Goal: Entertainment & Leisure: Consume media (video, audio)

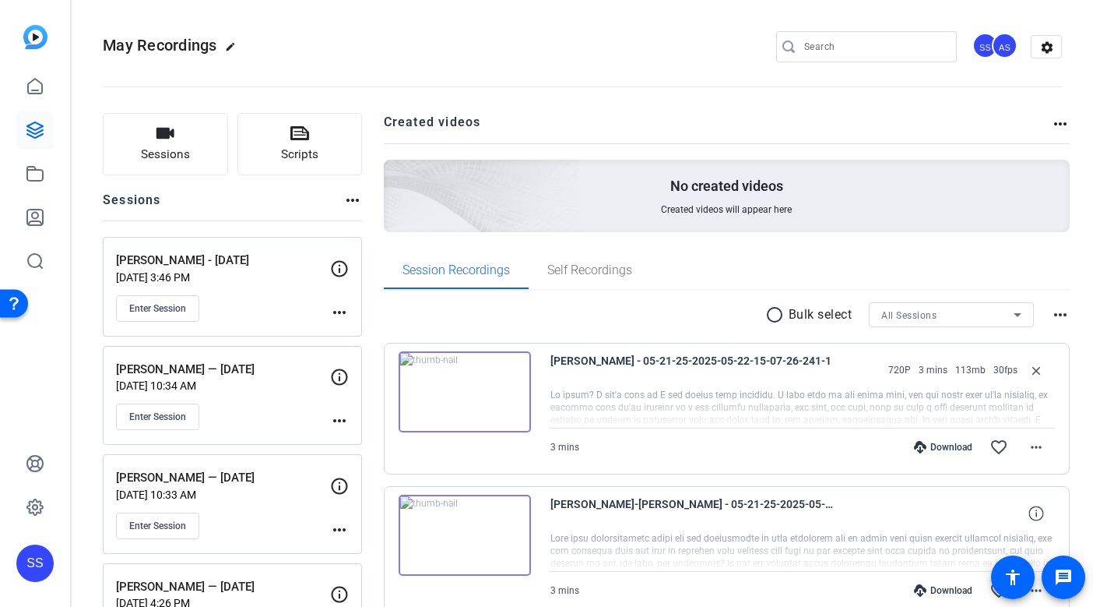
click at [41, 550] on div "SS" at bounding box center [34, 562] width 37 height 37
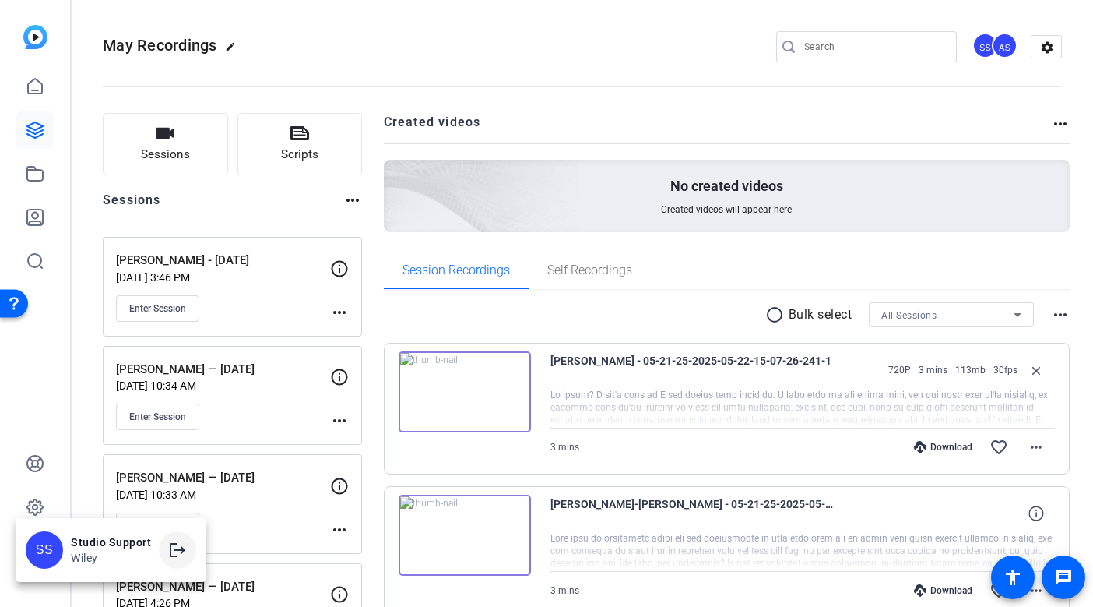
click at [168, 557] on mat-icon "logout" at bounding box center [177, 549] width 19 height 19
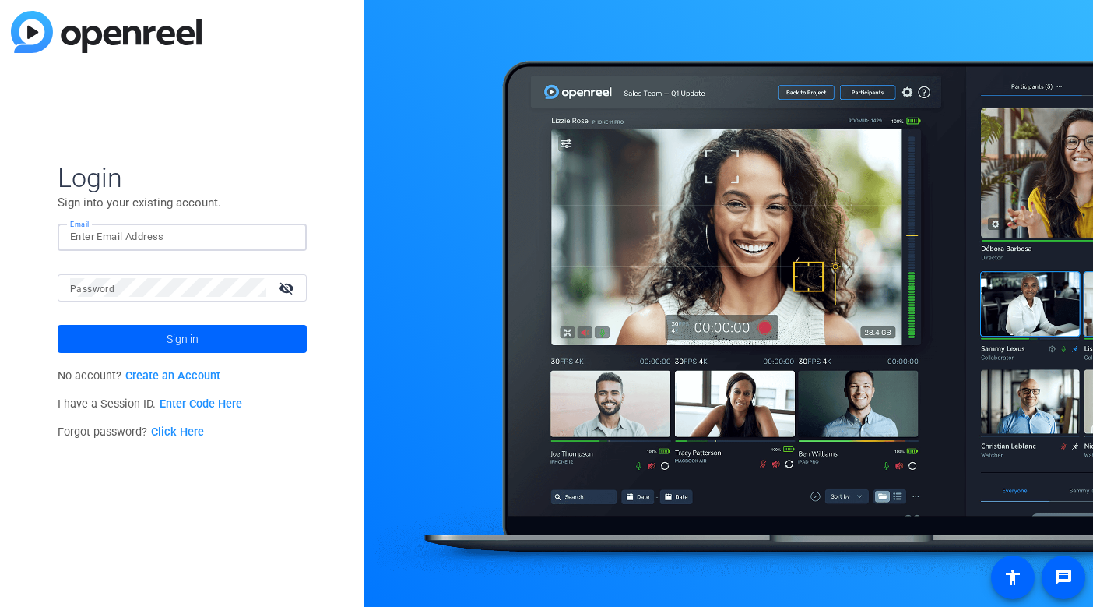
click at [240, 240] on input "Email" at bounding box center [182, 236] width 224 height 19
click at [282, 237] on img at bounding box center [281, 236] width 11 height 19
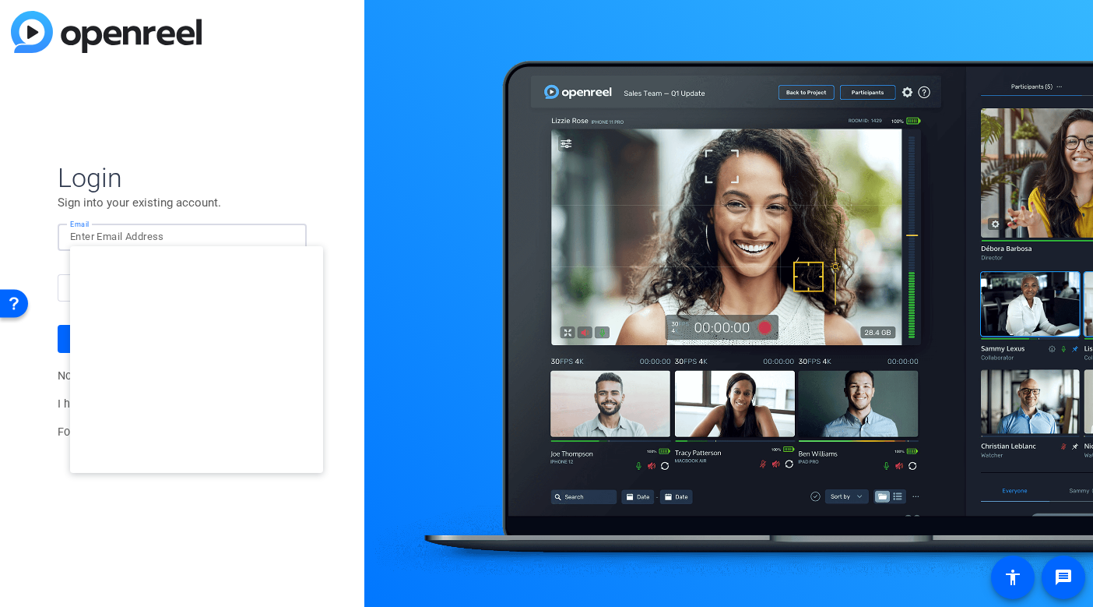
type input "studiosupport+3@openreel.com"
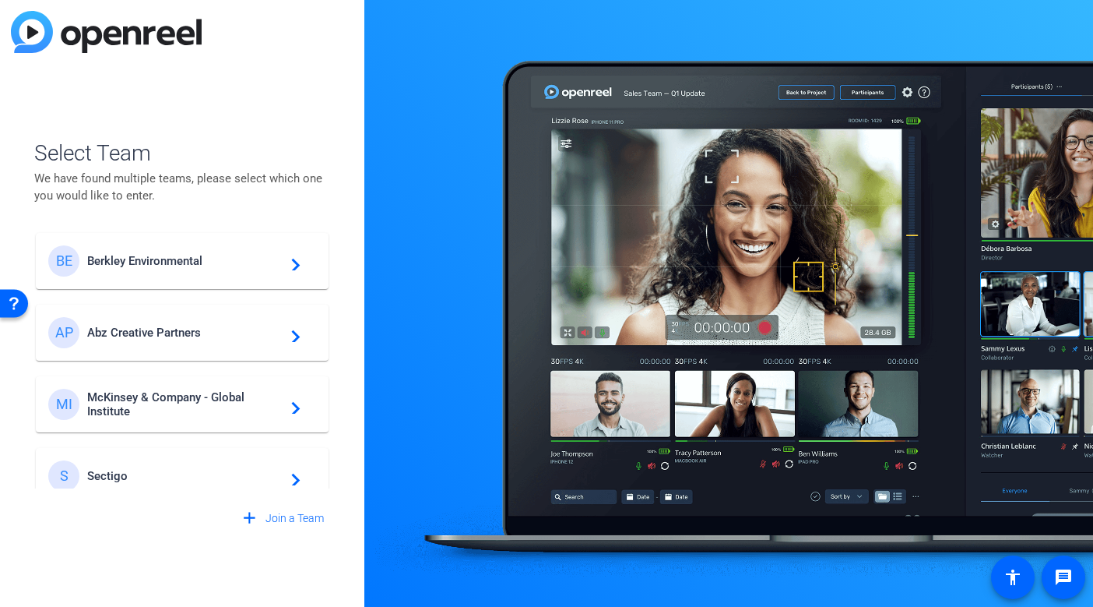
scroll to position [447, 0]
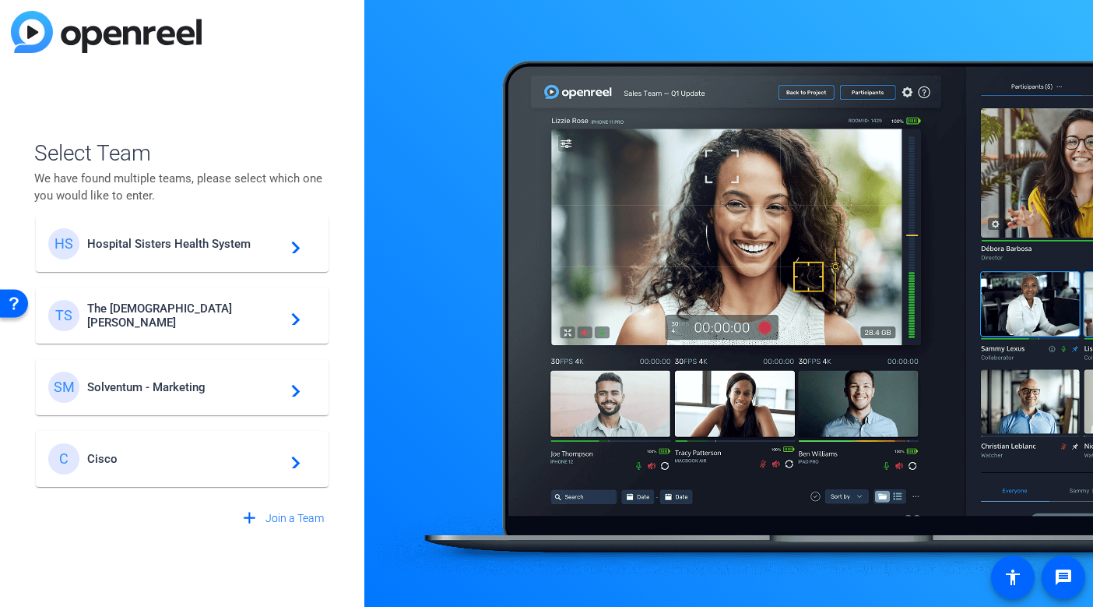
click at [145, 385] on span "Solventum - Marketing" at bounding box center [184, 387] width 195 height 14
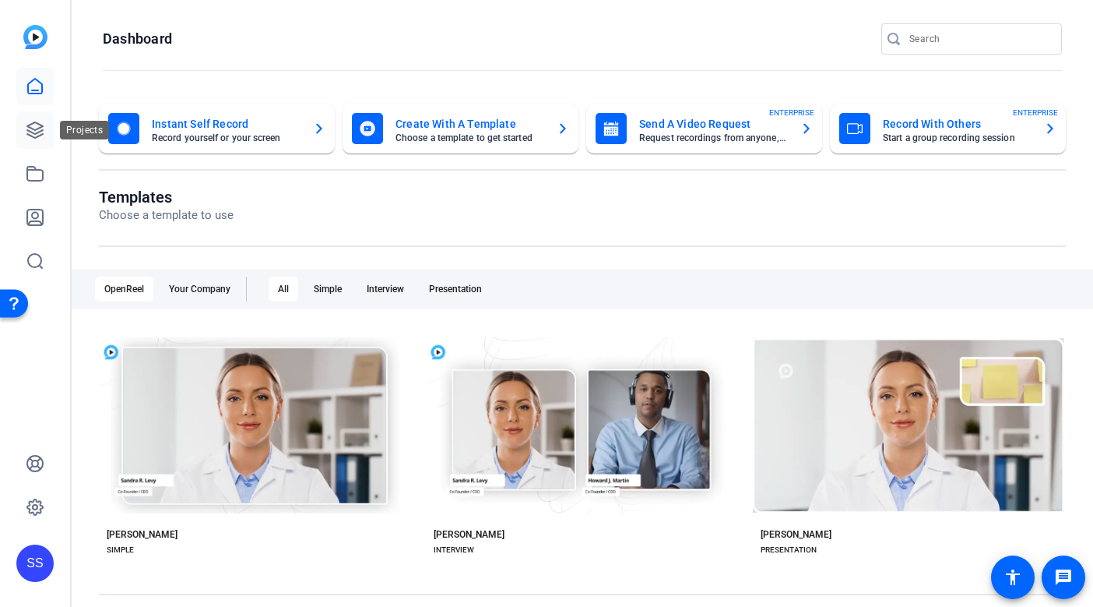
click at [33, 121] on icon at bounding box center [35, 130] width 19 height 19
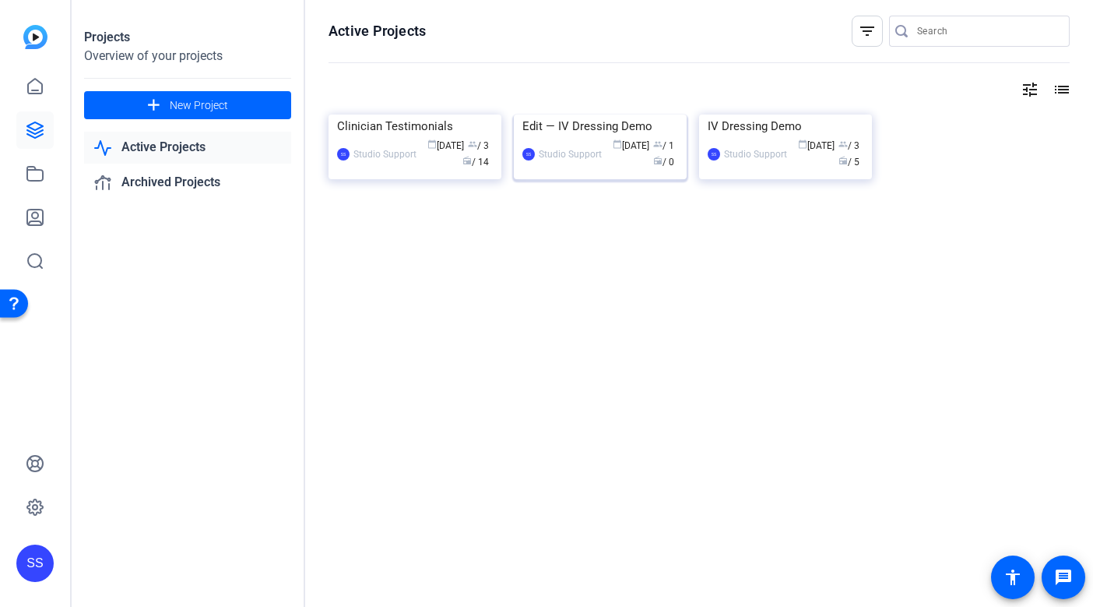
click at [558, 138] on div "Edit — IV Dressing Demo" at bounding box center [601, 125] width 156 height 23
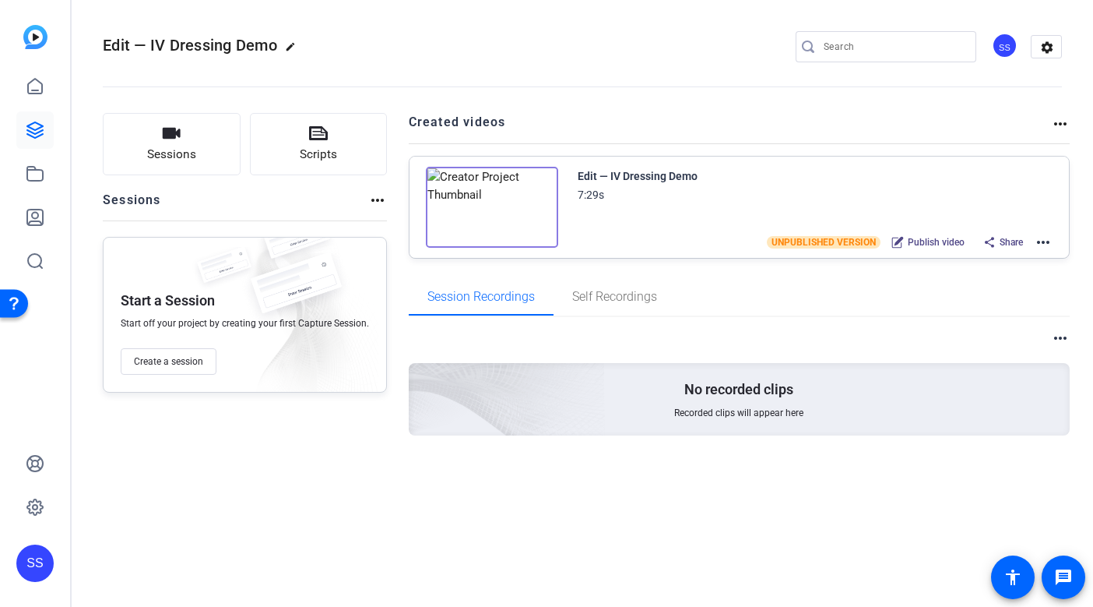
click at [1045, 236] on mat-icon "more_horiz" at bounding box center [1043, 242] width 19 height 19
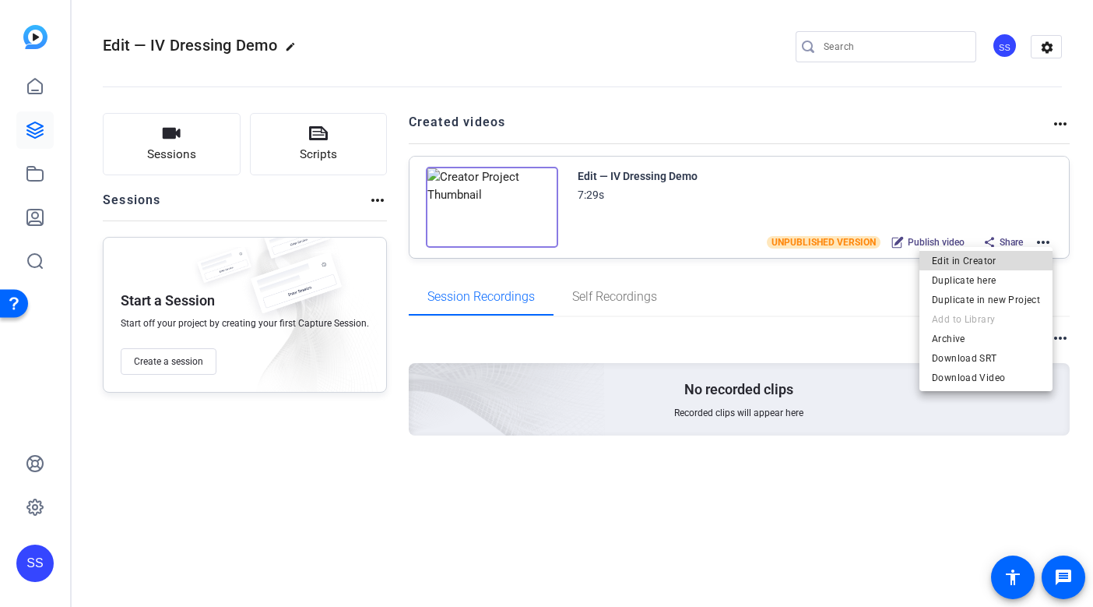
click at [1001, 258] on span "Edit in Creator" at bounding box center [986, 261] width 108 height 19
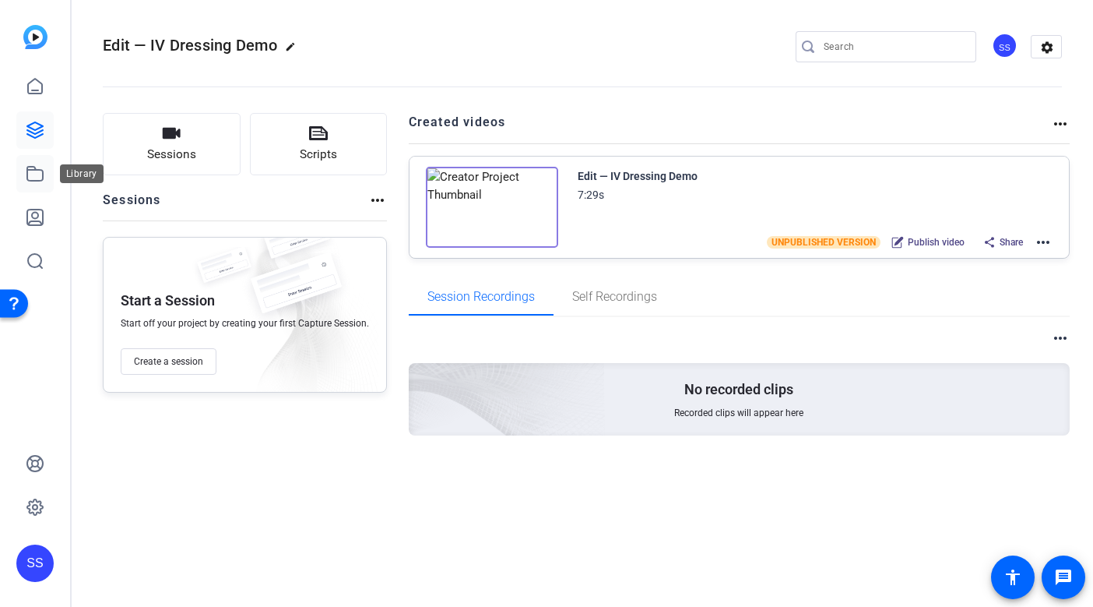
click at [34, 180] on icon at bounding box center [35, 174] width 16 height 14
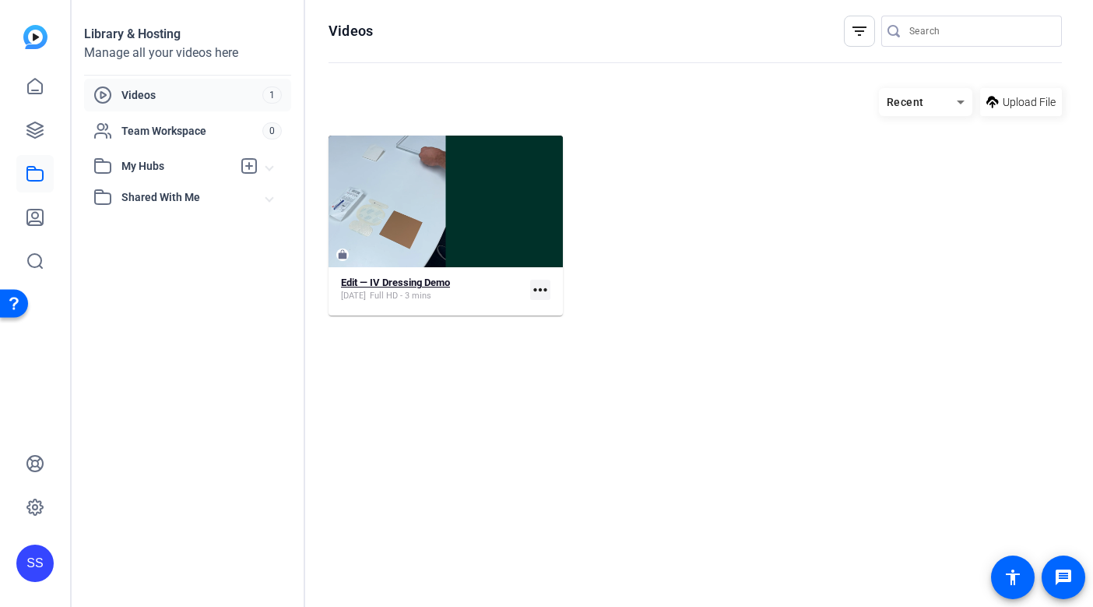
click at [364, 277] on strong "Edit — IV Dressing Demo" at bounding box center [395, 282] width 109 height 12
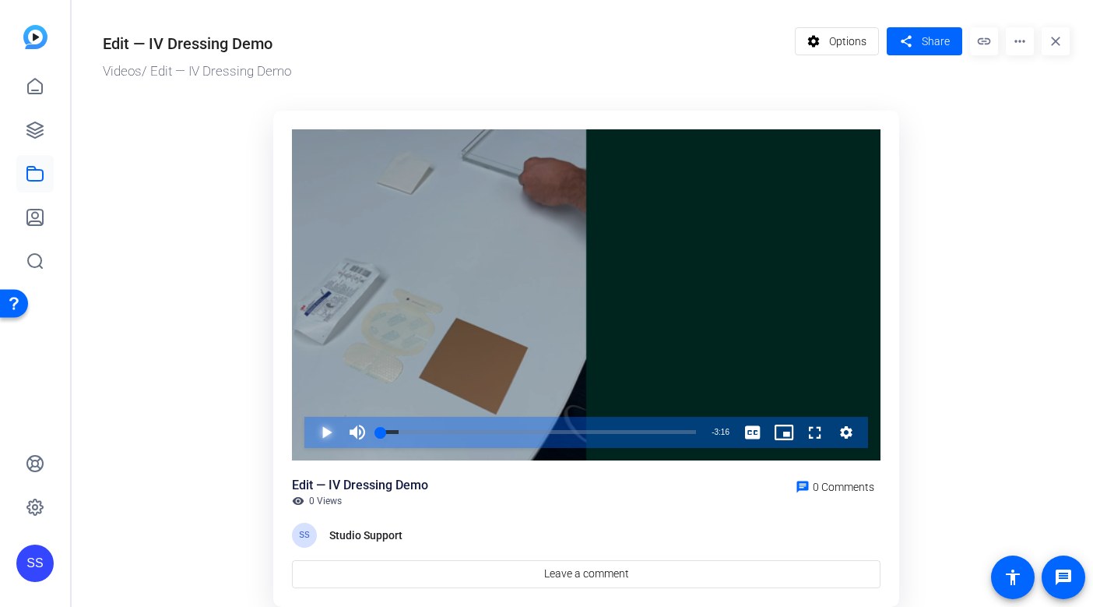
click at [311, 431] on span "Video Player" at bounding box center [311, 432] width 0 height 31
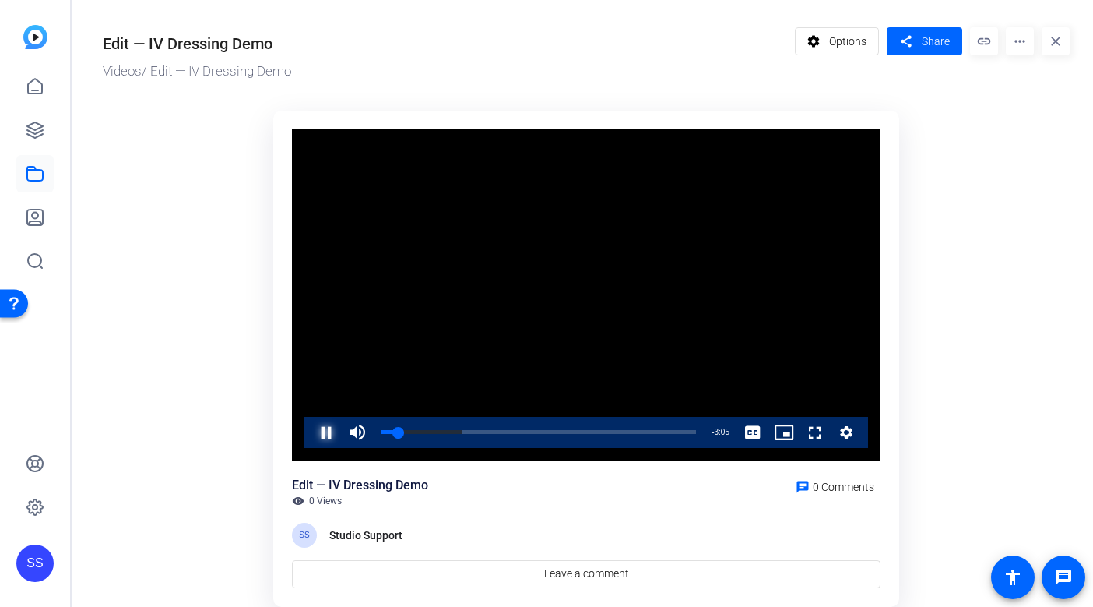
click at [311, 434] on span "Video Player" at bounding box center [311, 432] width 0 height 31
click at [484, 433] on div "1:04" at bounding box center [484, 432] width 1 height 4
drag, startPoint x: 487, startPoint y: 433, endPoint x: 510, endPoint y: 431, distance: 22.6
click at [510, 431] on div "1:21" at bounding box center [445, 432] width 129 height 4
drag, startPoint x: 508, startPoint y: 430, endPoint x: 430, endPoint y: 426, distance: 78.0
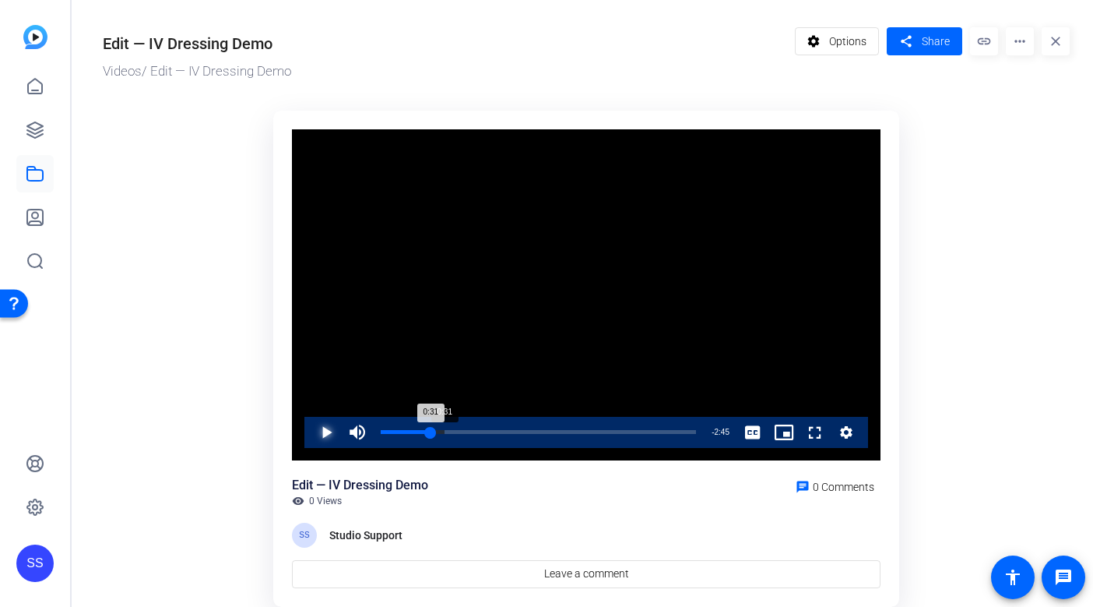
click at [430, 430] on div "0:31" at bounding box center [406, 432] width 50 height 4
click at [436, 430] on div "0:34" at bounding box center [409, 432] width 56 height 4
drag, startPoint x: 442, startPoint y: 431, endPoint x: 453, endPoint y: 429, distance: 11.1
click at [453, 430] on div "0:45" at bounding box center [417, 432] width 72 height 4
drag, startPoint x: 451, startPoint y: 435, endPoint x: 480, endPoint y: 430, distance: 30.1
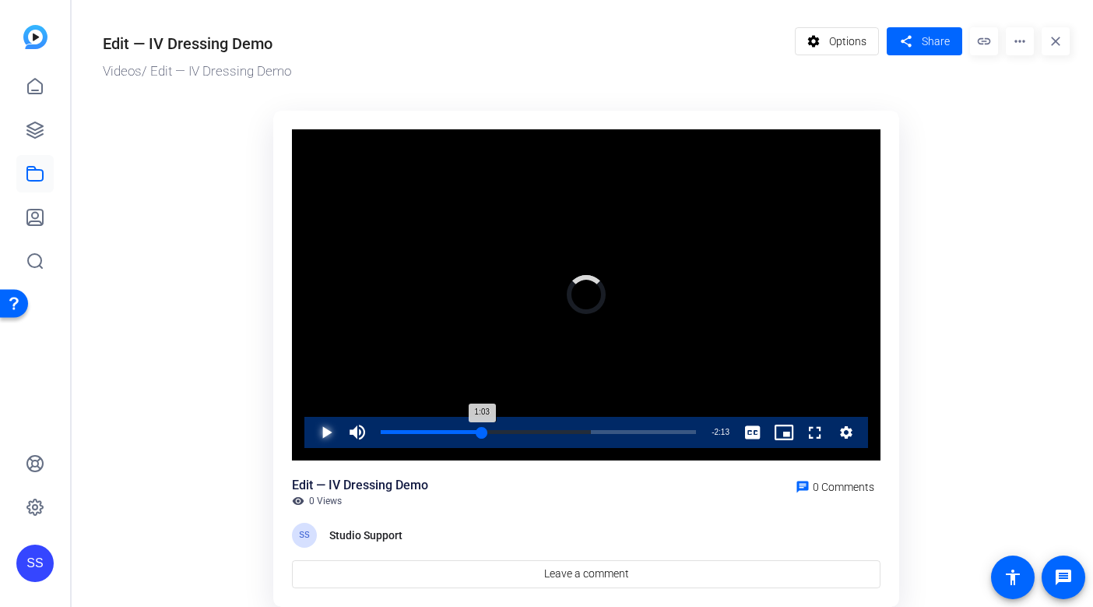
click at [480, 430] on div "1:03" at bounding box center [431, 432] width 101 height 4
click at [479, 434] on div "1:01" at bounding box center [430, 432] width 98 height 4
drag, startPoint x: 473, startPoint y: 436, endPoint x: 516, endPoint y: 426, distance: 44.8
click at [516, 430] on div "1:24" at bounding box center [449, 432] width 136 height 4
drag, startPoint x: 521, startPoint y: 428, endPoint x: 500, endPoint y: 429, distance: 21.0
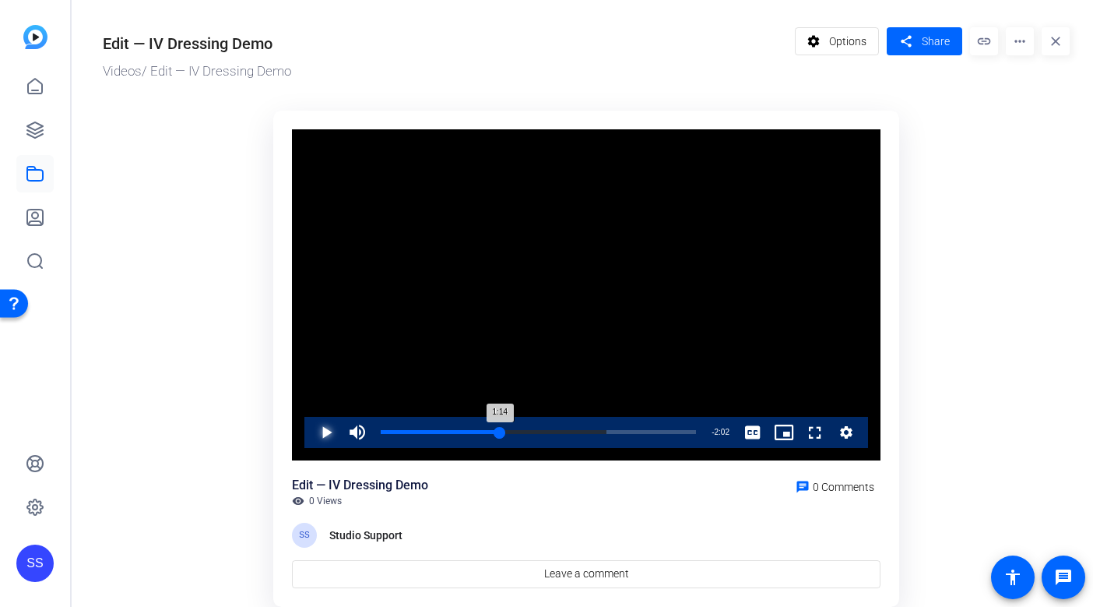
click at [500, 430] on div "1:14" at bounding box center [440, 432] width 119 height 4
drag, startPoint x: 500, startPoint y: 433, endPoint x: 492, endPoint y: 432, distance: 7.8
click at [492, 432] on div "1:09" at bounding box center [437, 432] width 112 height 4
click at [41, 562] on div "SS" at bounding box center [34, 562] width 37 height 37
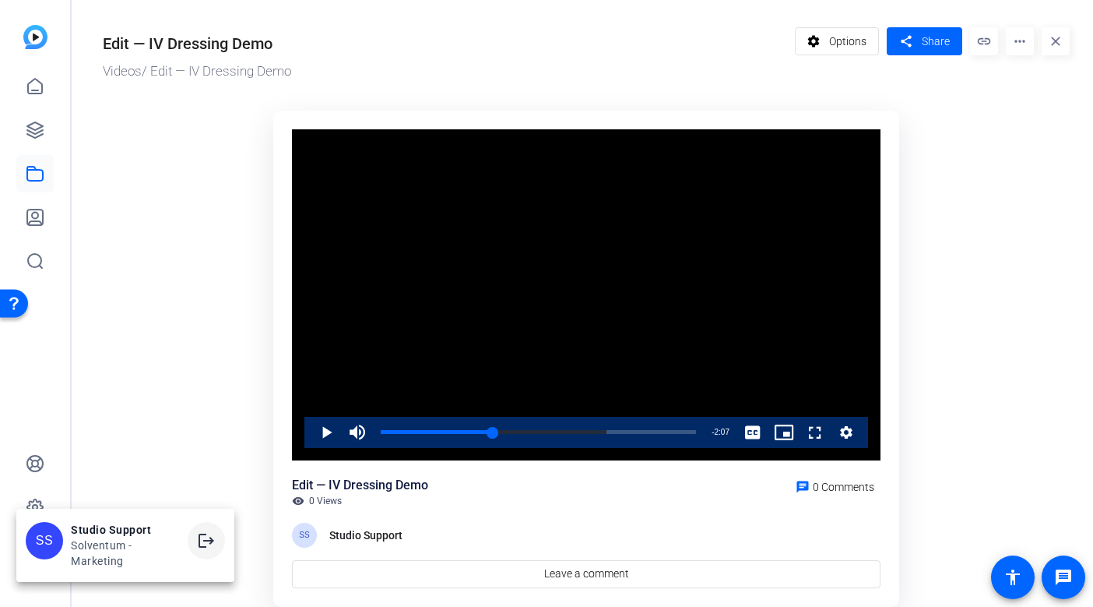
click at [202, 532] on mat-icon "logout" at bounding box center [206, 540] width 19 height 19
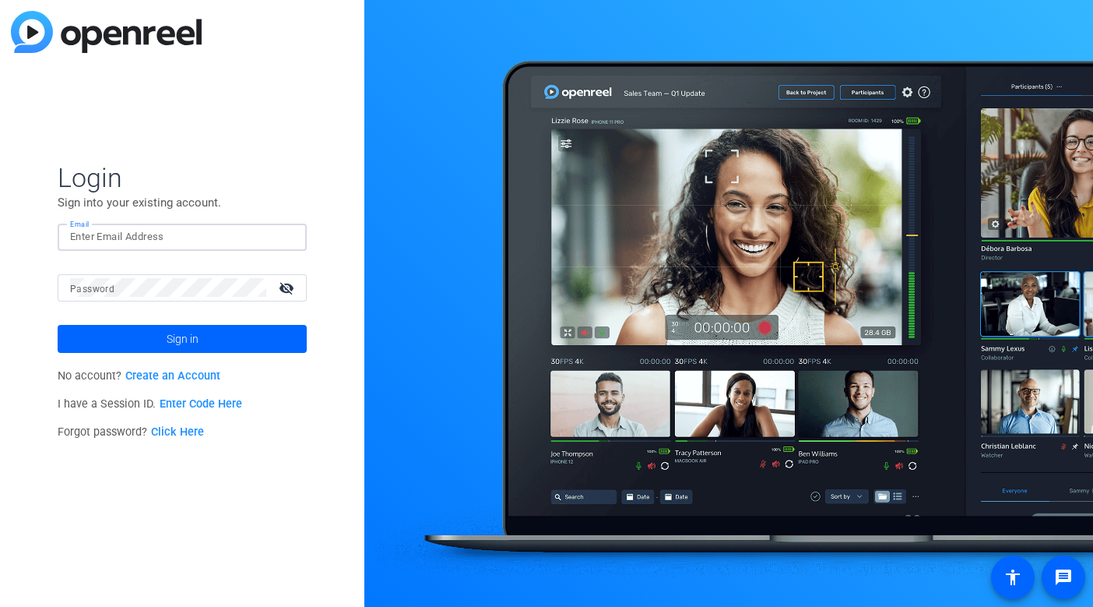
click at [285, 232] on img at bounding box center [281, 236] width 11 height 19
type input "studiosupport+1@openreel.com"
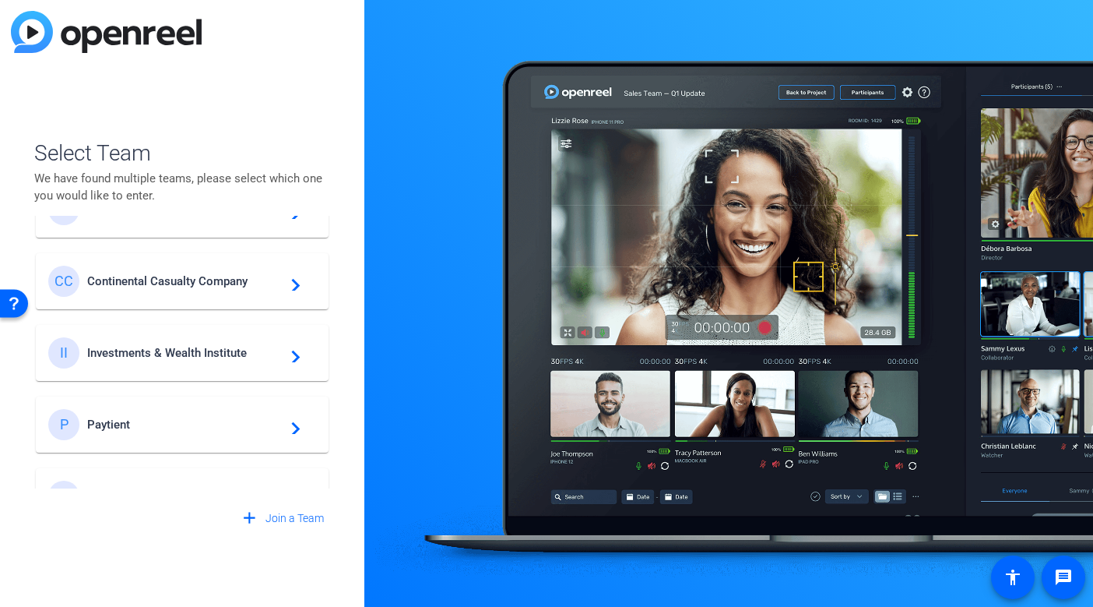
scroll to position [627, 0]
click at [219, 342] on div "II Investments & Wealth Institute navigate_next" at bounding box center [182, 350] width 268 height 31
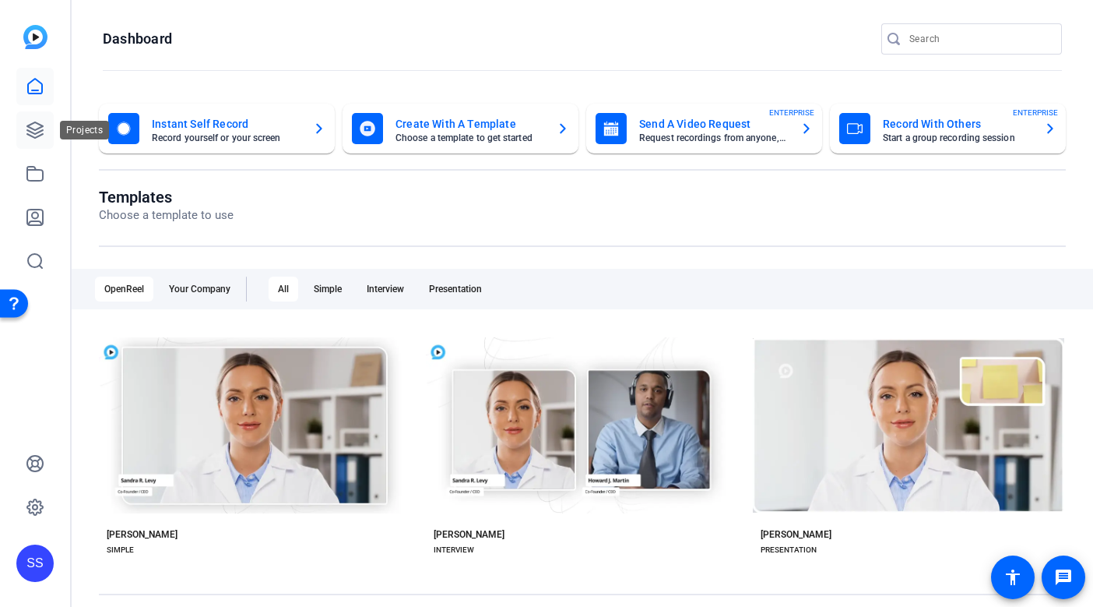
click at [35, 125] on icon at bounding box center [35, 130] width 19 height 19
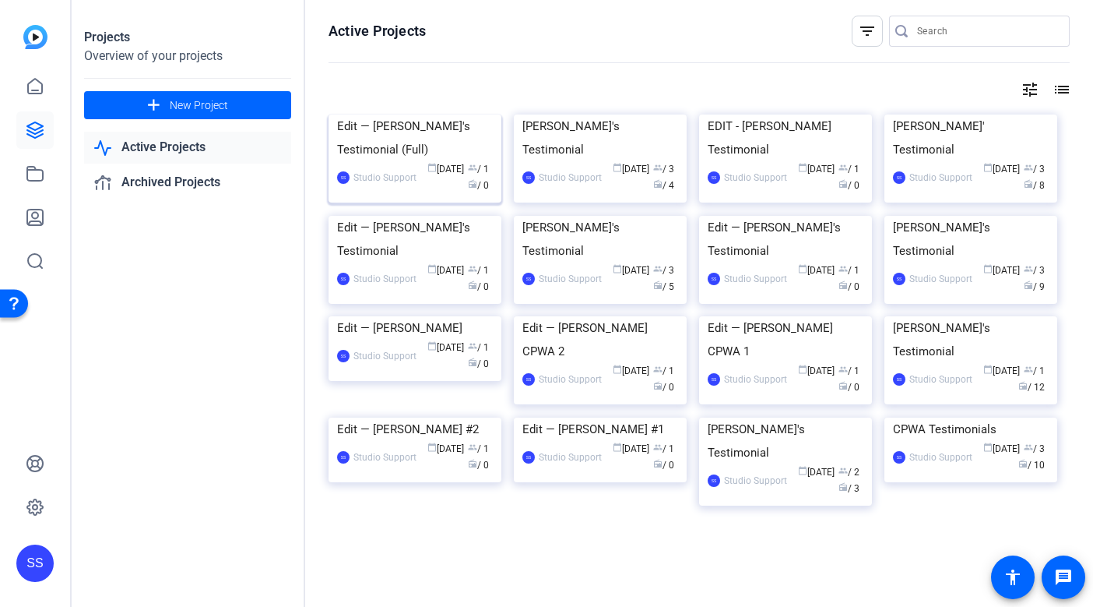
click at [397, 161] on div "Edit — Claire's Testimonial (Full)" at bounding box center [415, 137] width 156 height 47
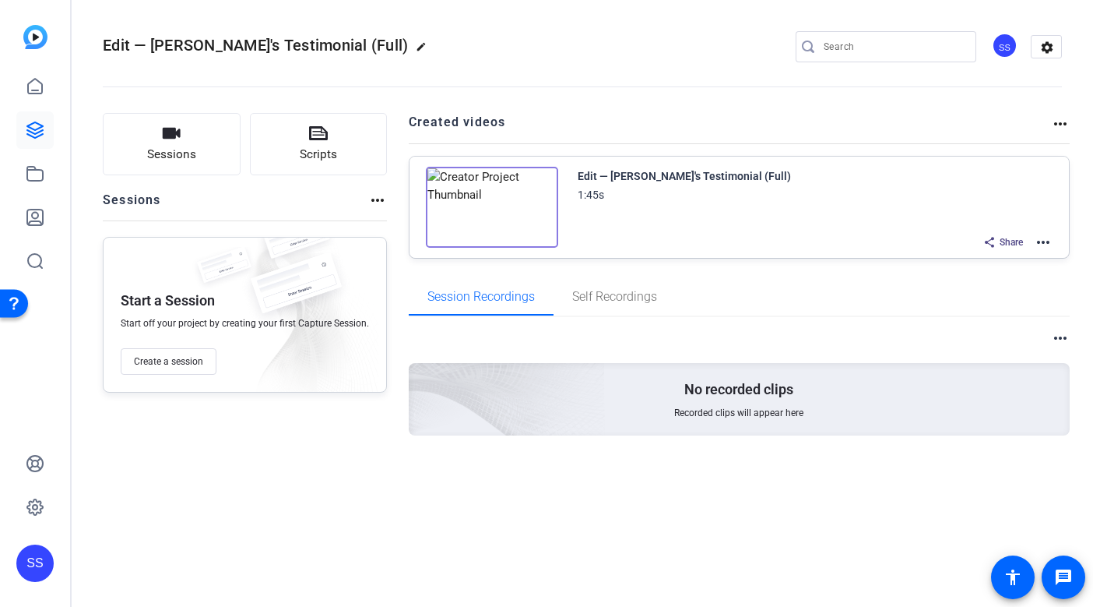
click at [1040, 242] on mat-icon "more_horiz" at bounding box center [1043, 242] width 19 height 19
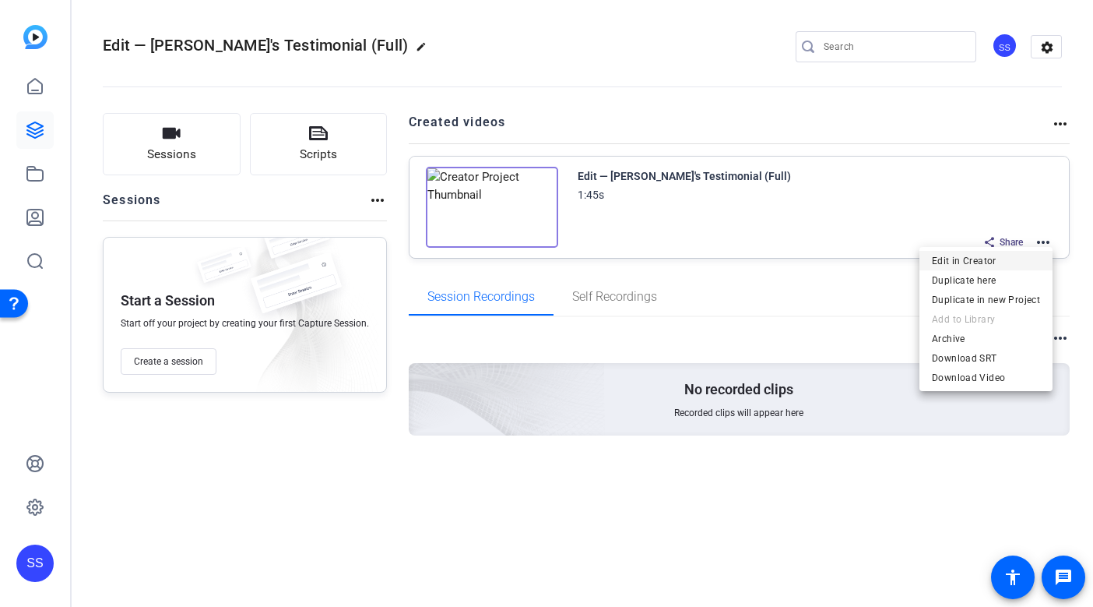
click at [969, 258] on span "Edit in Creator" at bounding box center [986, 261] width 108 height 19
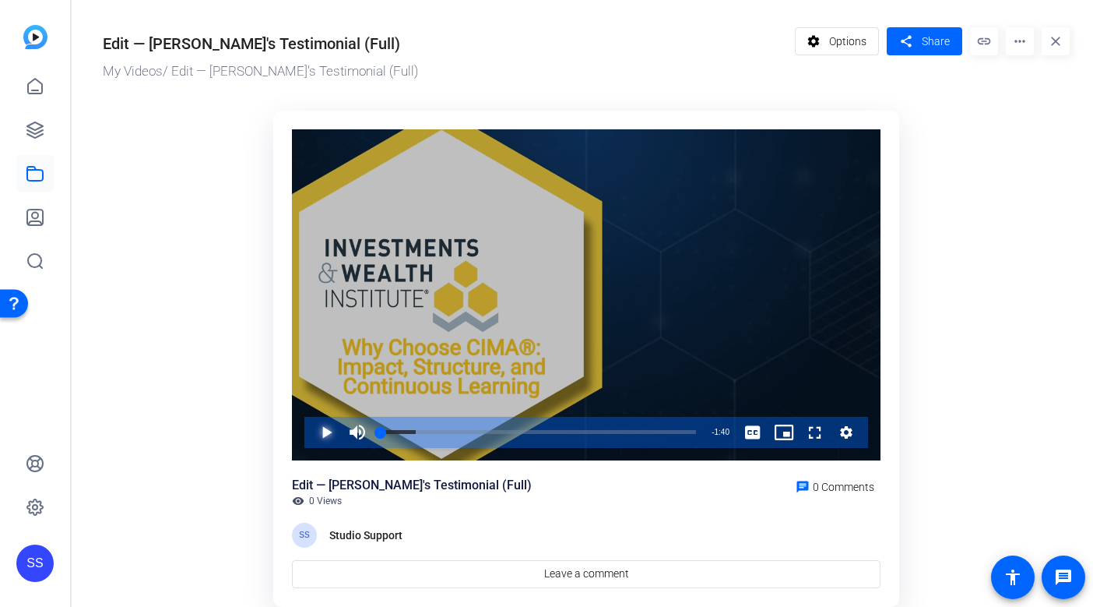
click at [311, 427] on span "Video Player" at bounding box center [311, 432] width 0 height 31
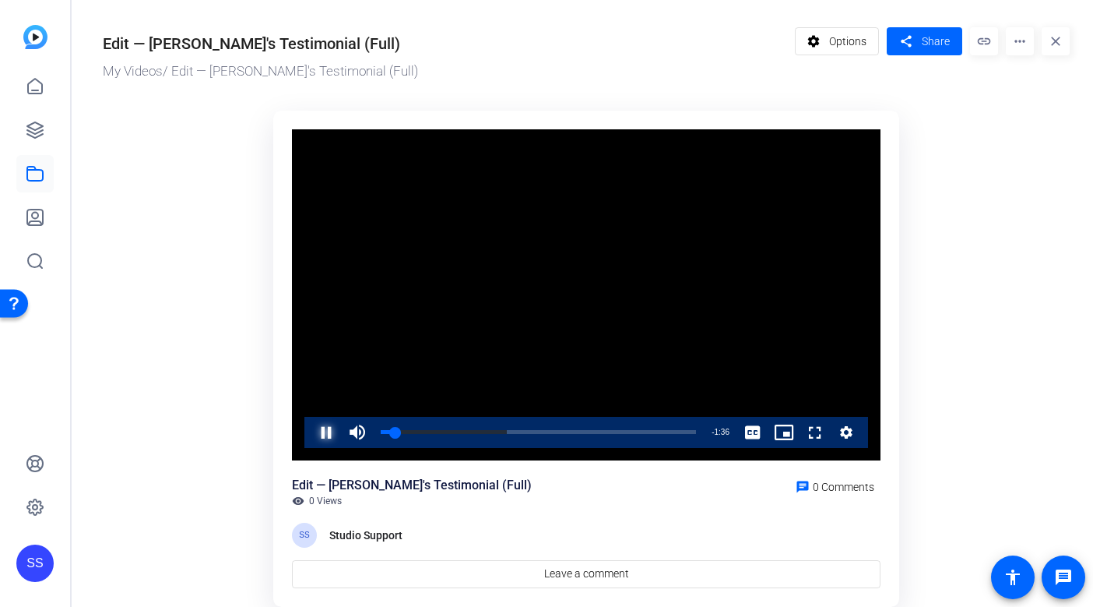
click at [311, 435] on span "Video Player" at bounding box center [311, 432] width 0 height 31
click at [931, 53] on span at bounding box center [925, 41] width 76 height 37
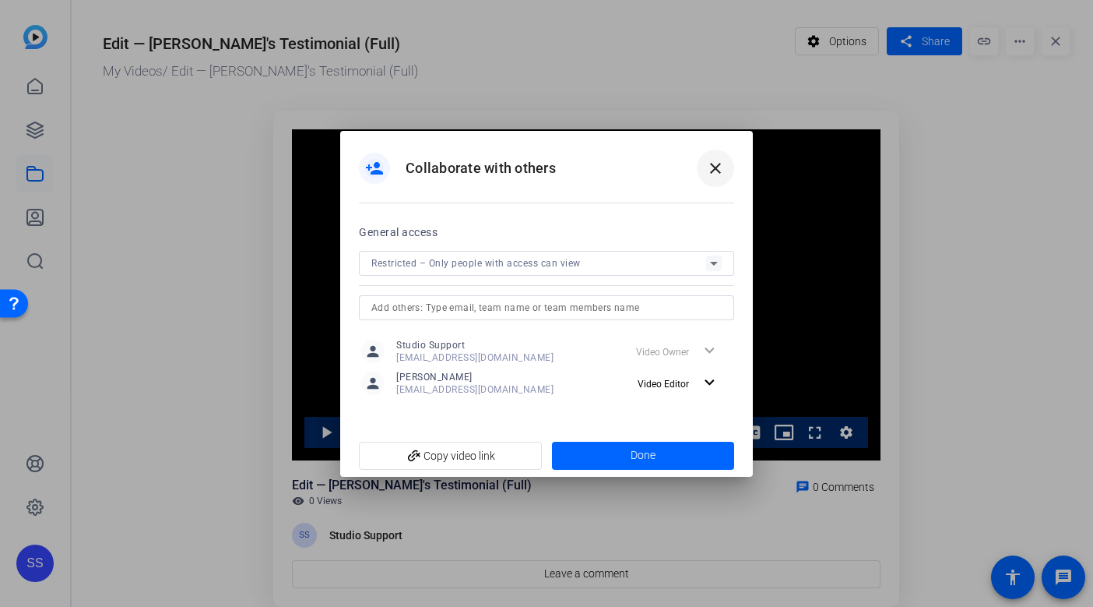
click at [720, 167] on mat-icon "close" at bounding box center [715, 168] width 19 height 19
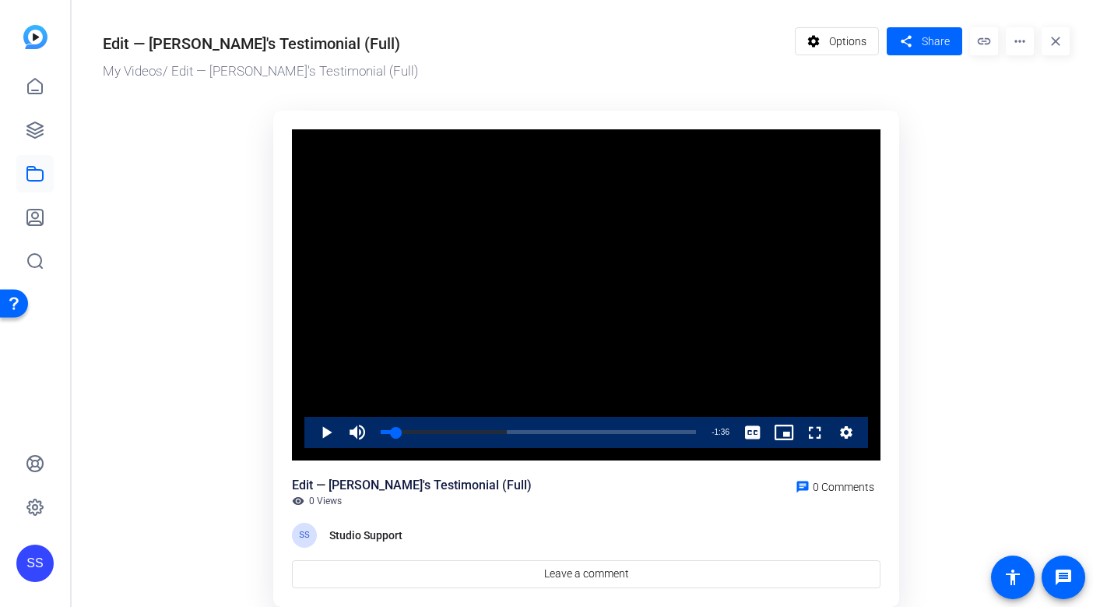
click at [30, 557] on div "SS" at bounding box center [34, 562] width 37 height 37
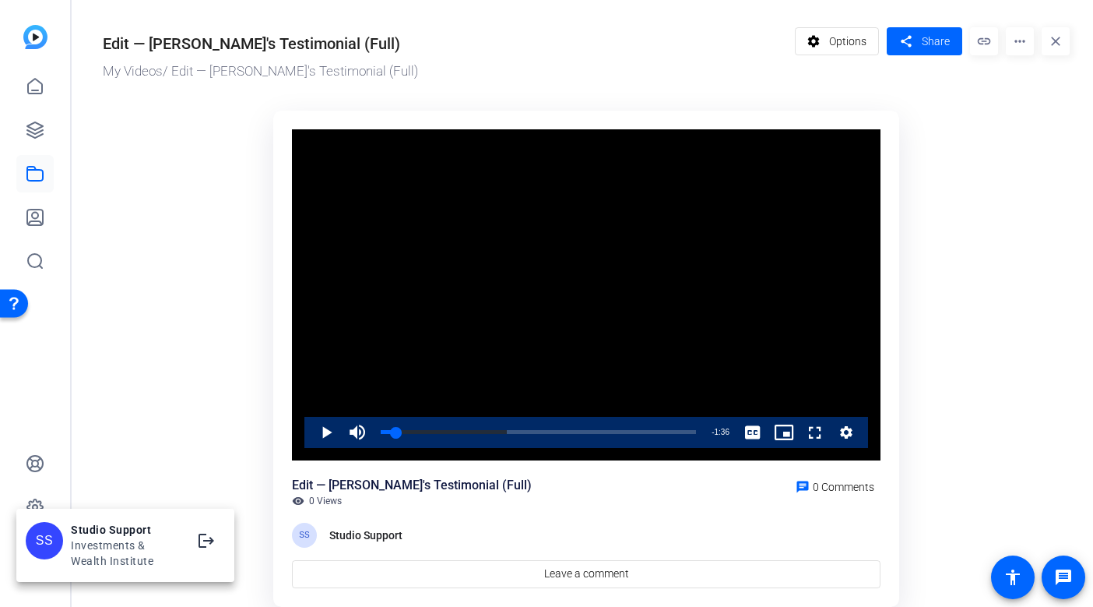
click at [110, 471] on div at bounding box center [546, 303] width 1093 height 607
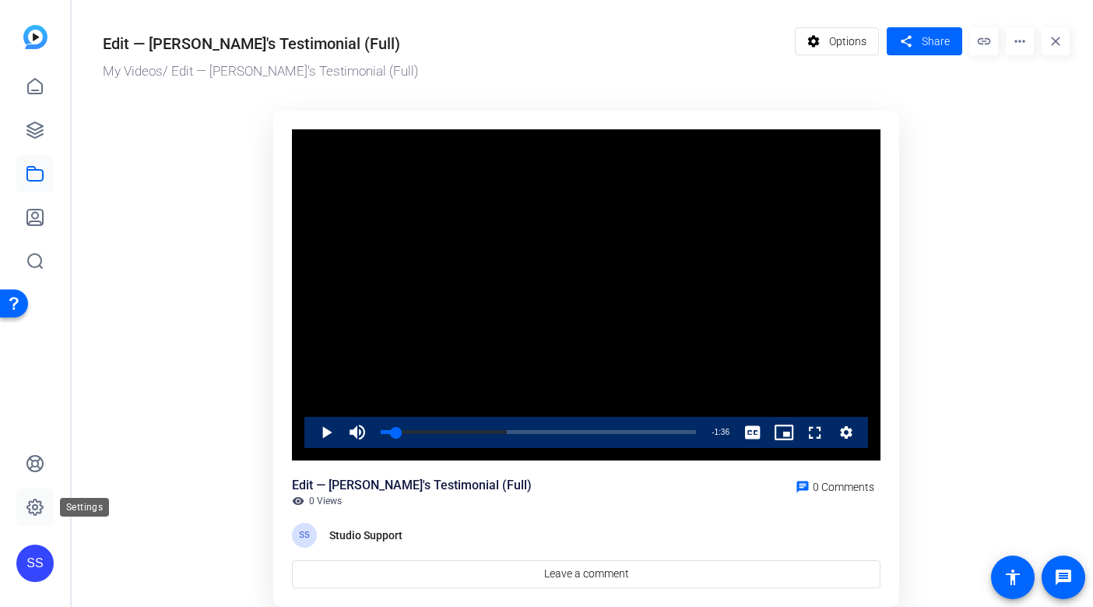
click at [49, 517] on link at bounding box center [34, 506] width 37 height 37
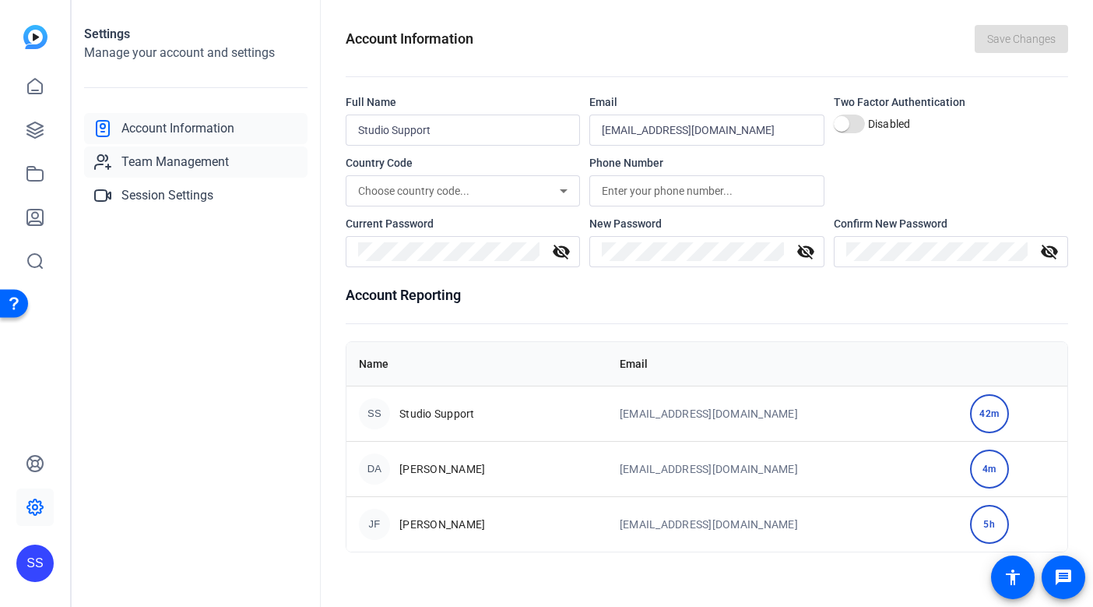
click at [181, 157] on span "Team Management" at bounding box center [174, 162] width 107 height 19
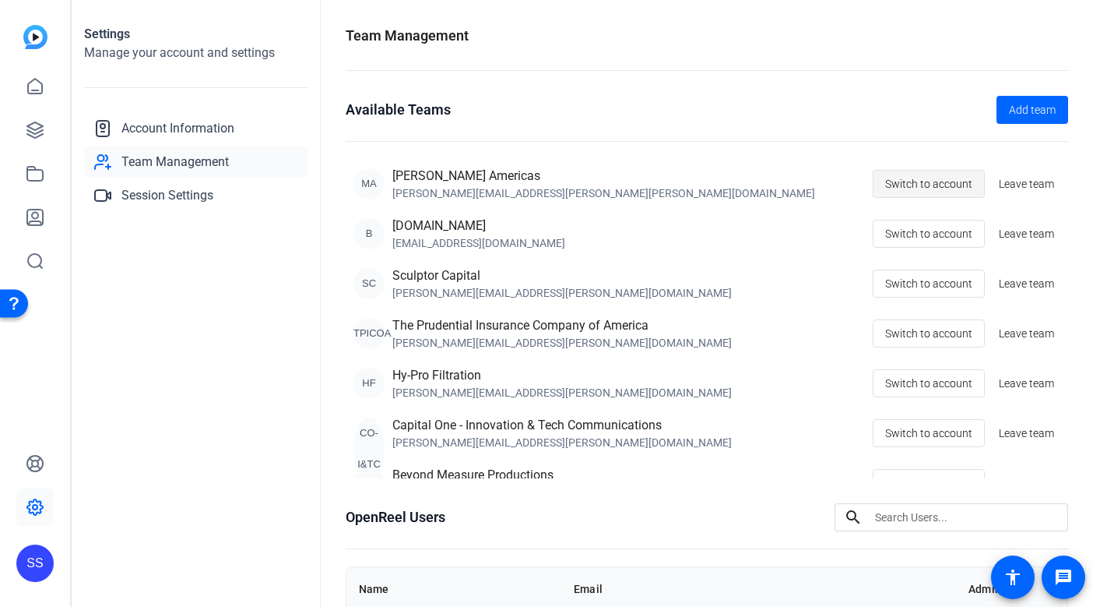
click at [905, 188] on span "Switch to account" at bounding box center [928, 184] width 87 height 30
click at [29, 163] on link at bounding box center [34, 173] width 37 height 37
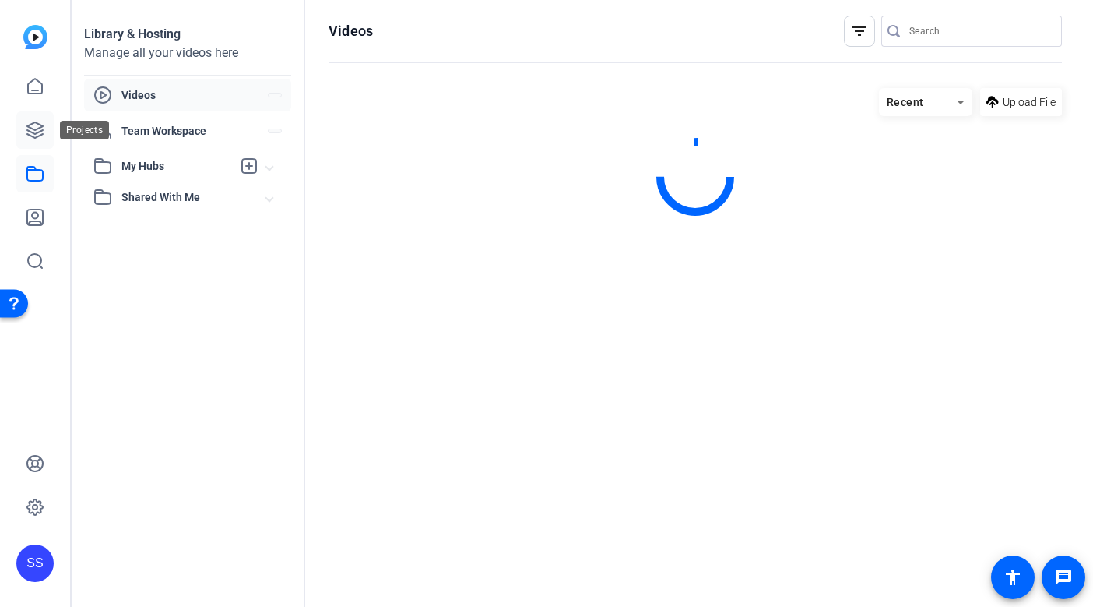
click at [27, 130] on icon at bounding box center [35, 130] width 16 height 16
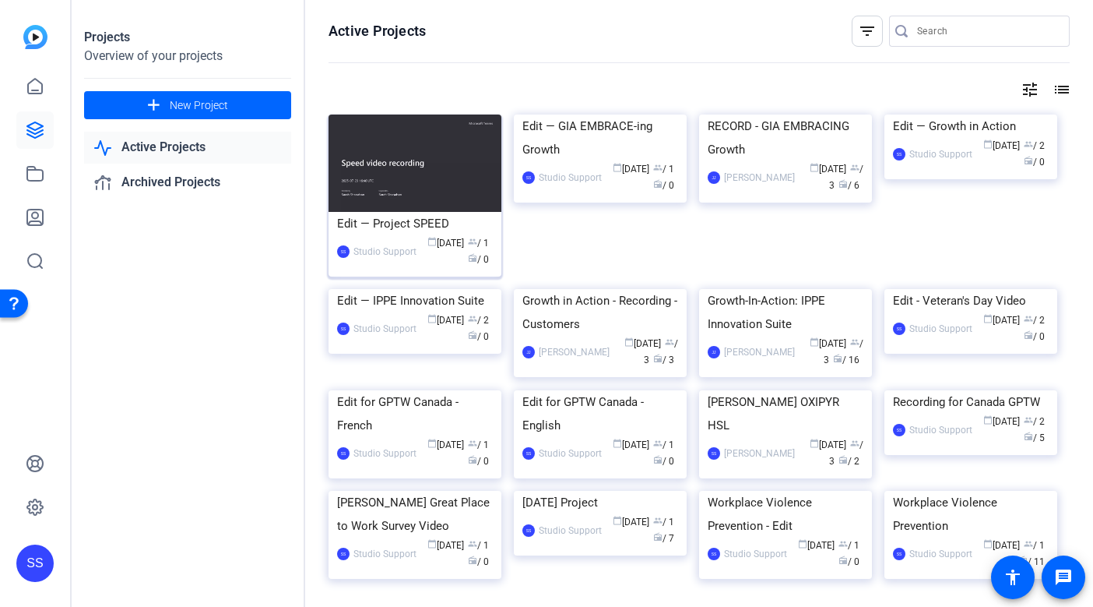
click at [422, 221] on div "Edit — Project SPEED" at bounding box center [415, 223] width 156 height 23
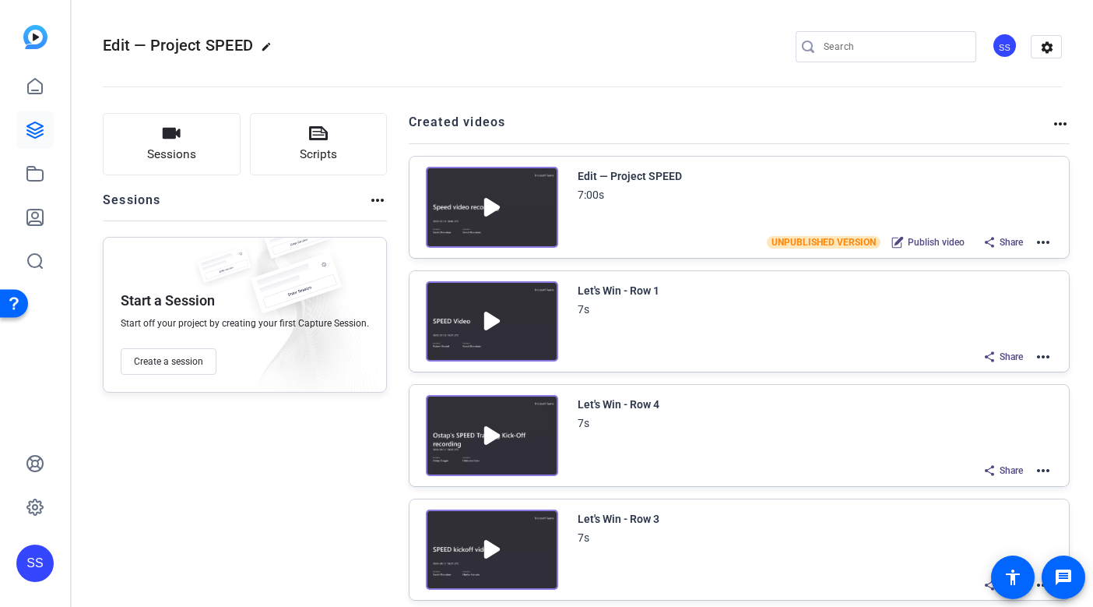
click at [1041, 243] on mat-icon "more_horiz" at bounding box center [1043, 242] width 19 height 19
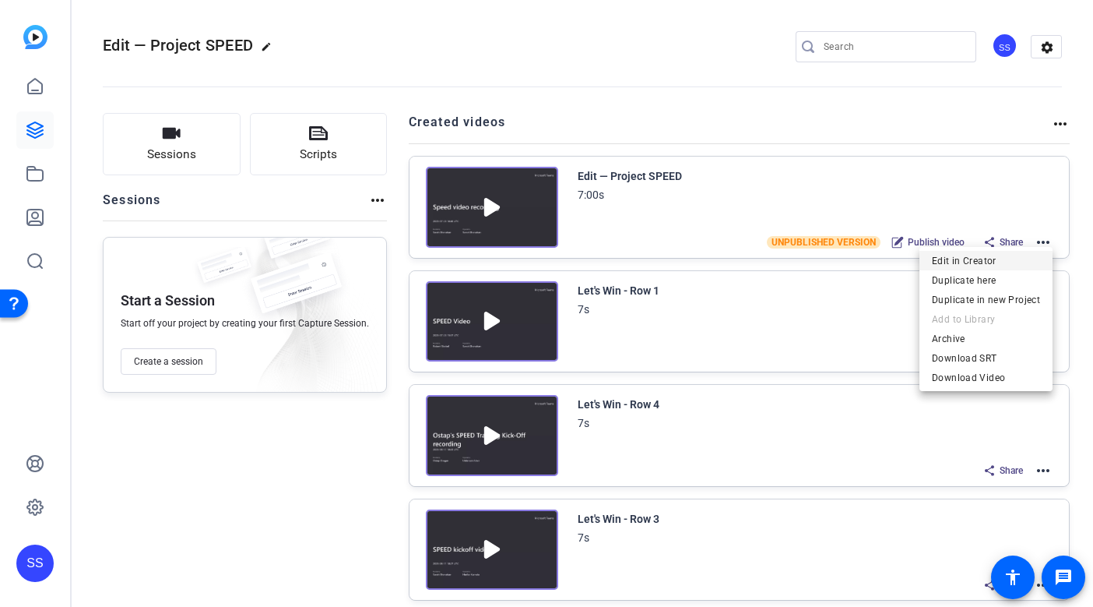
click at [992, 259] on span "Edit in Creator" at bounding box center [986, 261] width 108 height 19
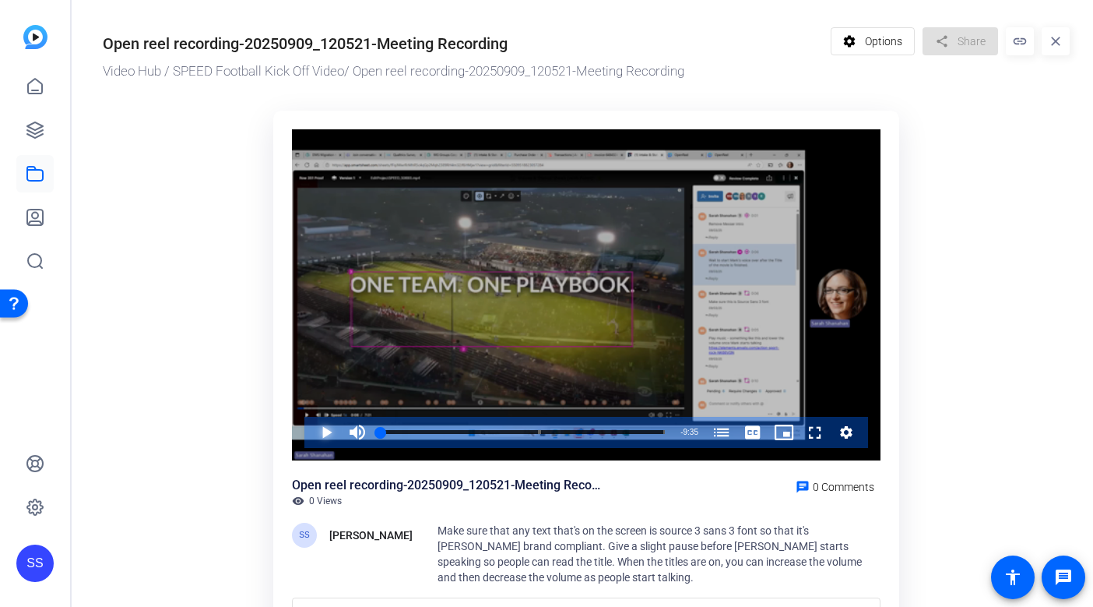
click at [311, 430] on span "Video Player" at bounding box center [311, 432] width 0 height 31
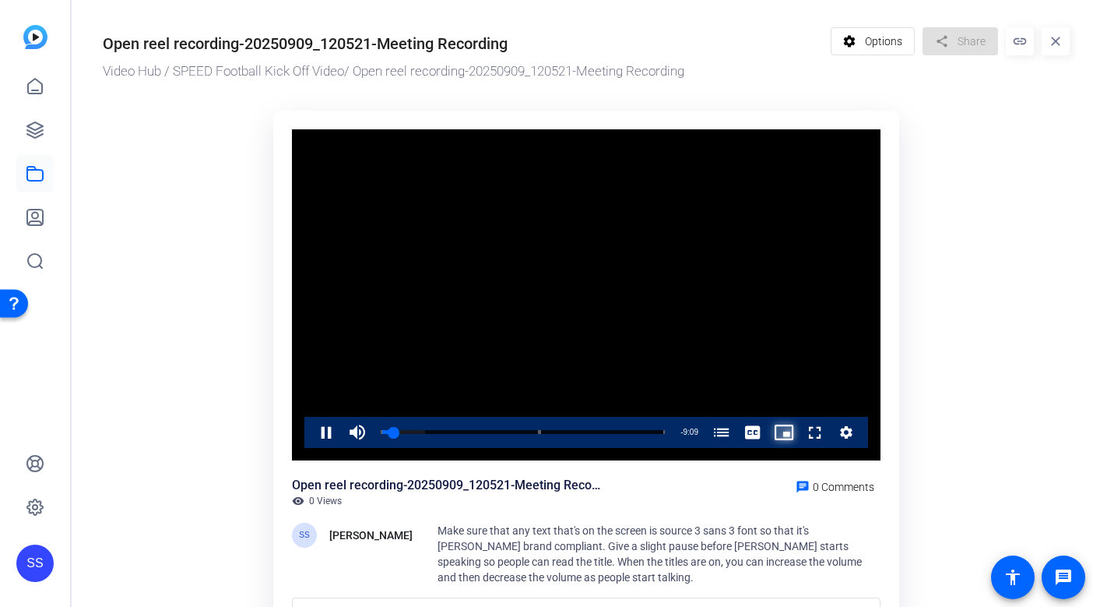
click at [769, 435] on span "Video Player" at bounding box center [769, 432] width 0 height 31
click at [311, 431] on span "Video Player" at bounding box center [311, 432] width 0 height 31
click at [800, 437] on span "Video Player" at bounding box center [800, 432] width 0 height 31
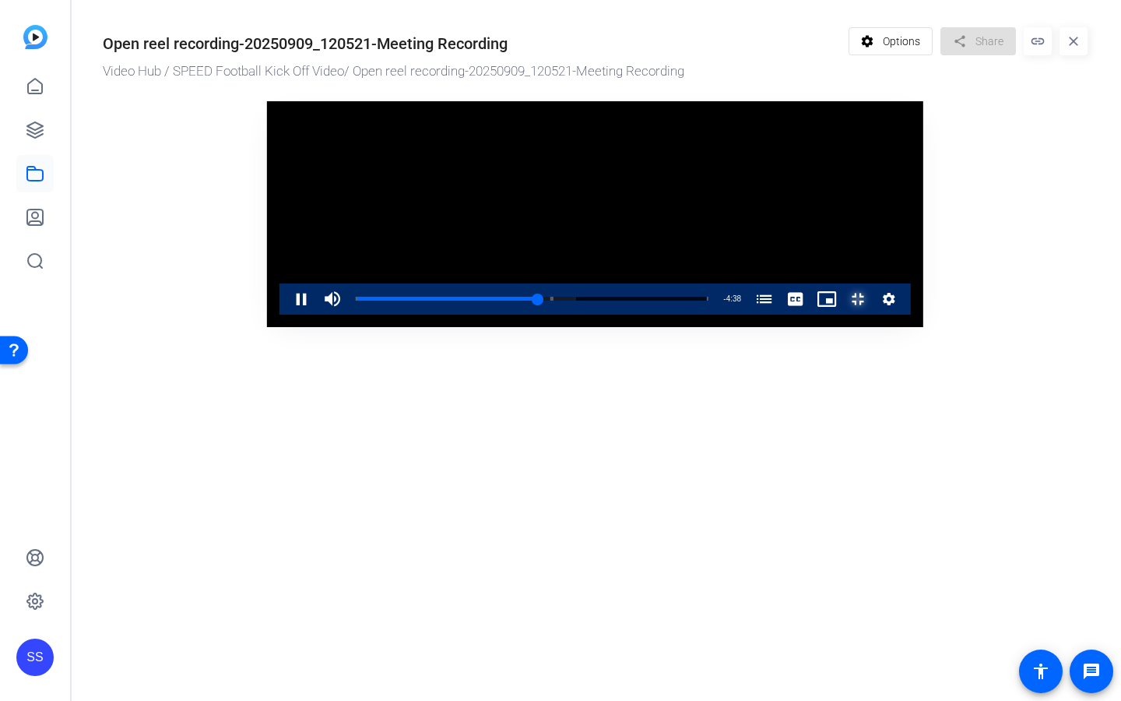
click at [843, 315] on span "Video Player" at bounding box center [843, 298] width 0 height 31
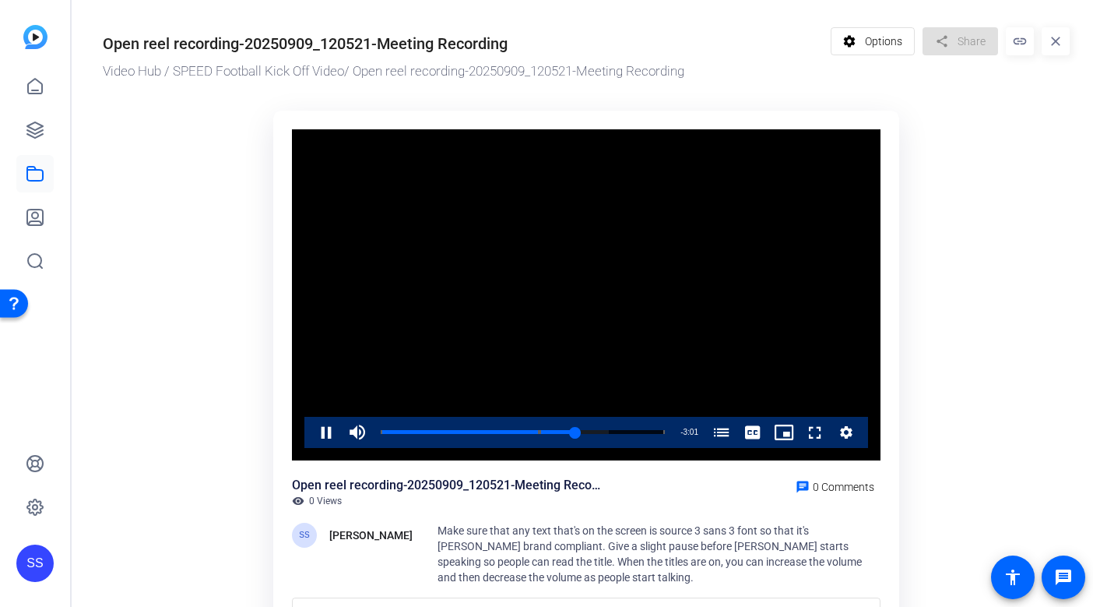
click at [847, 424] on icon "Video Player" at bounding box center [847, 432] width 16 height 19
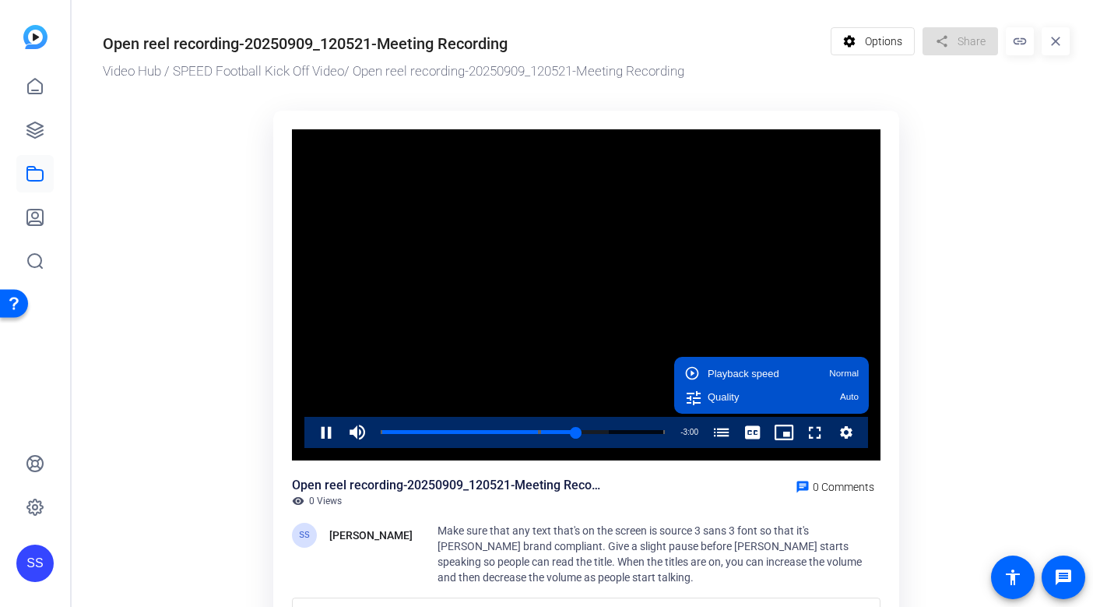
click at [980, 416] on ktd-grid "Video Player is loading. Play Video Pause Mute 0% Current Time 6:35 / Duration …" at bounding box center [586, 377] width 967 height 553
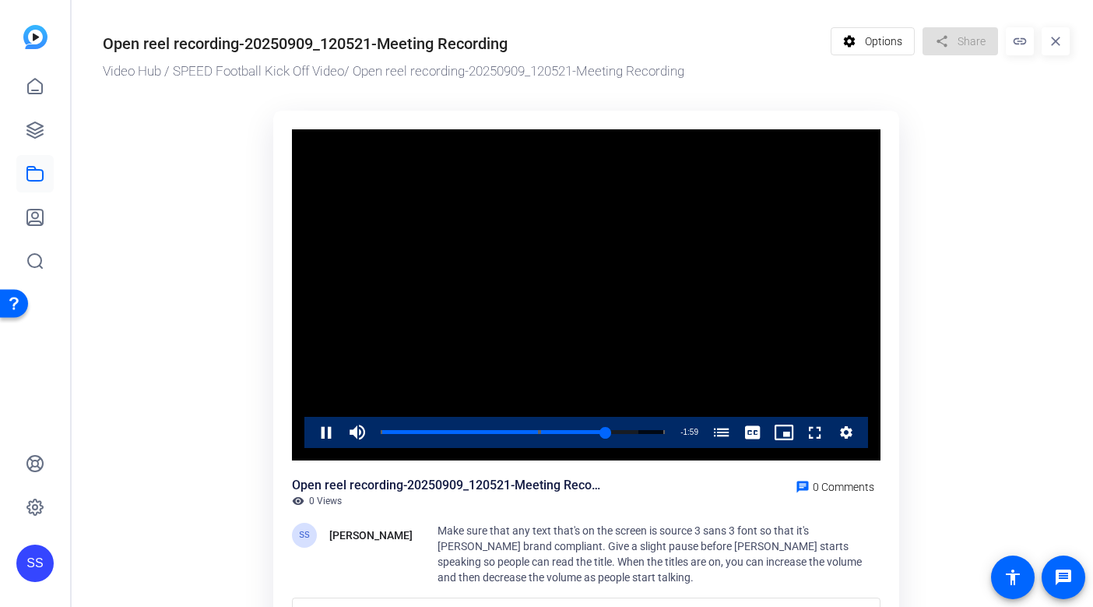
click at [935, 405] on ktd-grid "Video Player is loading. Play Video Pause Mute 0% Current Time 7:36 / Duration …" at bounding box center [586, 377] width 967 height 553
click at [311, 431] on span "Video Player" at bounding box center [311, 432] width 0 height 31
